Goal: Communication & Community: Answer question/provide support

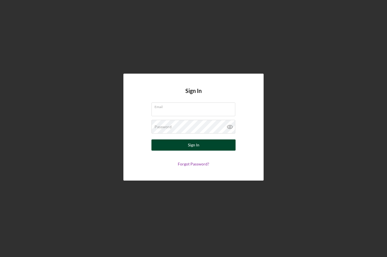
type input "[EMAIL_ADDRESS][DOMAIN_NAME]"
click at [211, 144] on button "Sign In" at bounding box center [193, 145] width 84 height 11
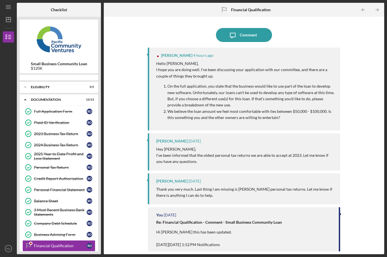
scroll to position [31, 0]
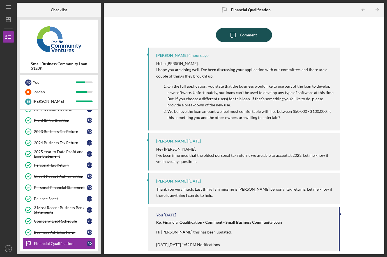
click at [250, 39] on div "Comment" at bounding box center [248, 35] width 17 height 14
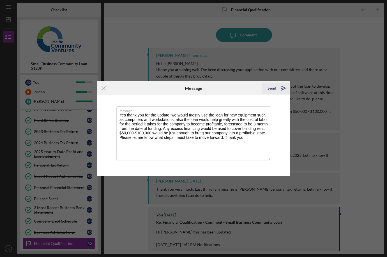
type textarea "Yes thank you for the update, we would mostly use the loan for new equipment su…"
click at [278, 86] on icon "Icon/icon-invite-send" at bounding box center [283, 88] width 14 height 14
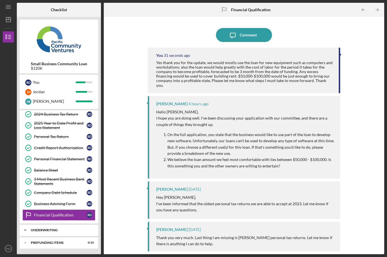
click at [60, 229] on div "Underwriting" at bounding box center [61, 230] width 60 height 3
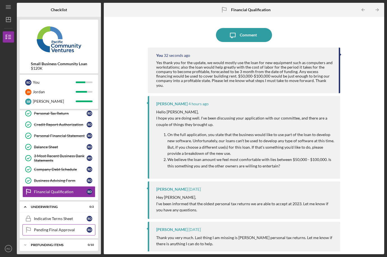
scroll to position [85, 0]
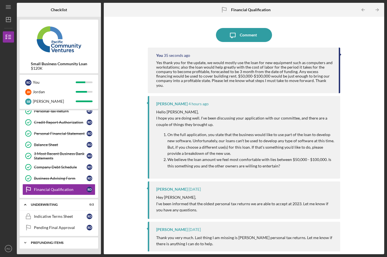
click at [68, 241] on div "Prefunding Items" at bounding box center [61, 242] width 60 height 3
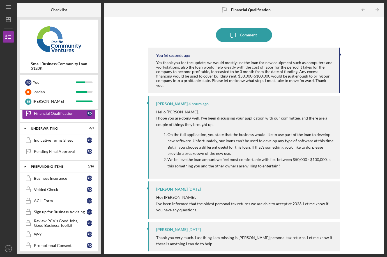
scroll to position [142, 0]
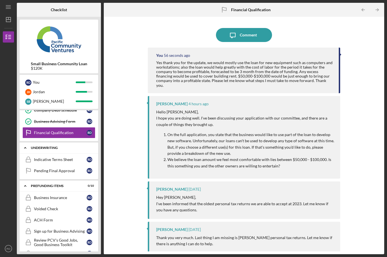
click at [45, 146] on div "Underwriting" at bounding box center [61, 147] width 60 height 3
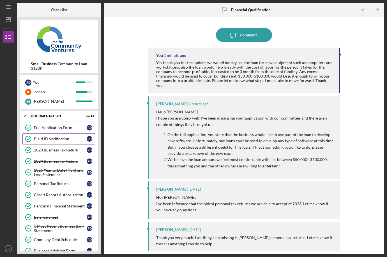
scroll to position [6, 0]
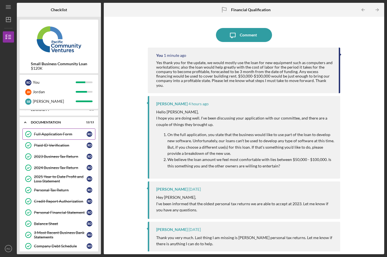
click at [56, 132] on div "Full Application Form" at bounding box center [60, 134] width 53 height 4
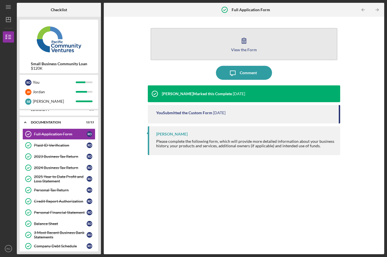
click at [247, 43] on icon "button" at bounding box center [244, 41] width 14 height 14
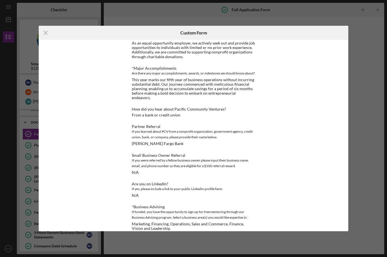
scroll to position [382, 0]
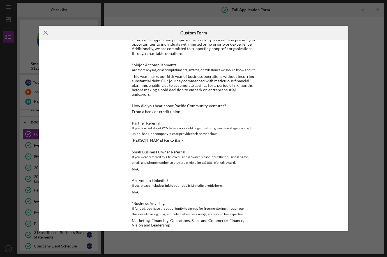
click at [45, 33] on line at bounding box center [46, 33] width 4 height 4
